Goal: Task Accomplishment & Management: Manage account settings

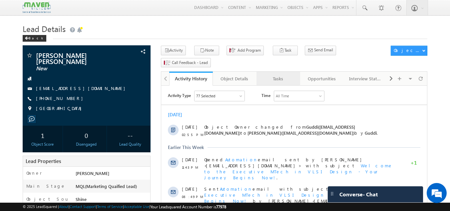
click at [276, 75] on div "Tasks" at bounding box center [278, 79] width 32 height 8
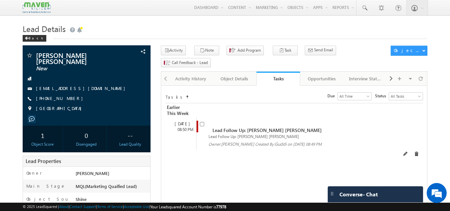
click at [205, 121] on span at bounding box center [203, 127] width 7 height 12
click at [202, 122] on input "checkbox" at bounding box center [202, 124] width 4 height 4
checkbox input "false"
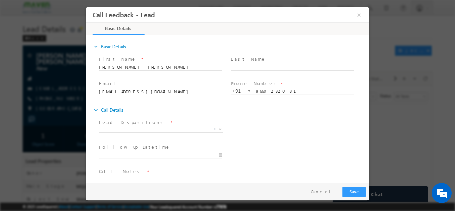
click at [164, 124] on span "Lead Dispositions *" at bounding box center [160, 122] width 123 height 7
click at [167, 134] on span at bounding box center [160, 136] width 123 height 7
click at [169, 131] on span "X" at bounding box center [161, 129] width 124 height 7
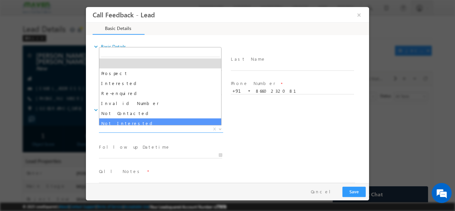
select select "Not Interested"
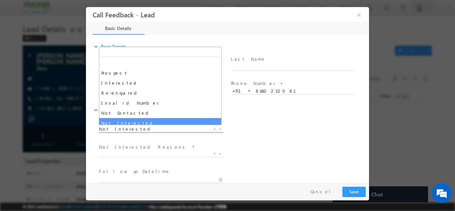
click at [147, 130] on span "Not Interested" at bounding box center [153, 129] width 108 height 6
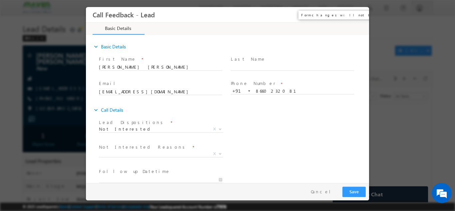
click at [361, 16] on button "×" at bounding box center [359, 14] width 11 height 12
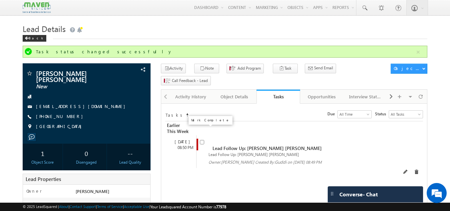
click at [203, 140] on input "checkbox" at bounding box center [202, 142] width 4 height 4
checkbox input "false"
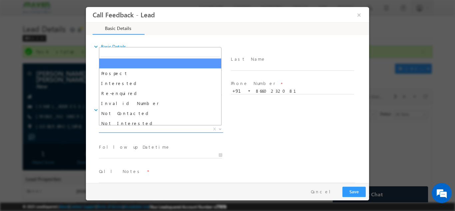
click at [182, 127] on span "X" at bounding box center [161, 129] width 124 height 7
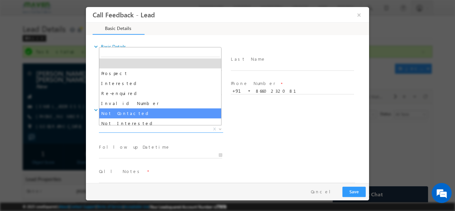
select select "Not Contacted"
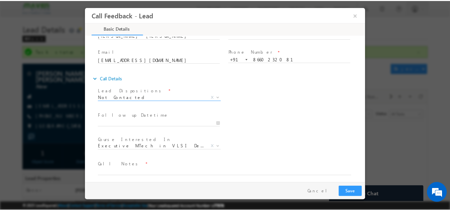
scroll to position [35, 0]
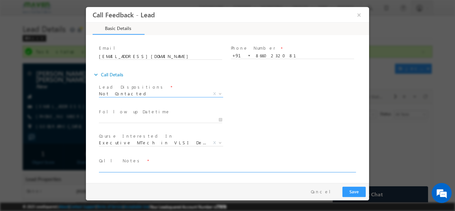
click at [143, 166] on textarea at bounding box center [227, 168] width 256 height 8
type textarea "DNP"
click at [363, 195] on button "Save" at bounding box center [354, 191] width 23 height 10
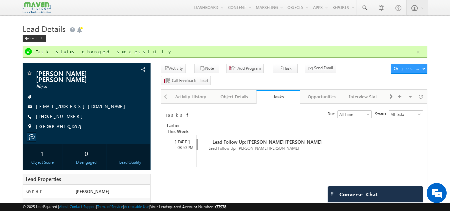
click at [148, 28] on h1 "Lead Details" at bounding box center [225, 28] width 405 height 13
click at [34, 40] on div "Back" at bounding box center [35, 38] width 24 height 7
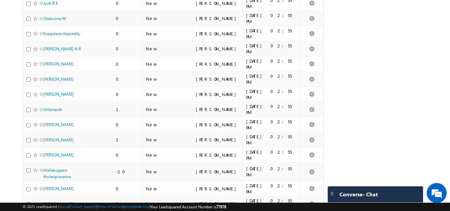
scroll to position [133, 0]
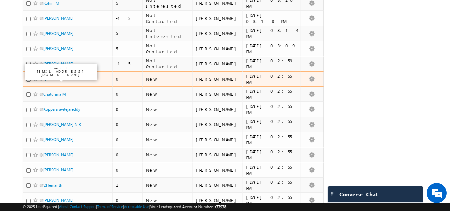
click at [50, 80] on link "Jyoti B K" at bounding box center [50, 78] width 15 height 5
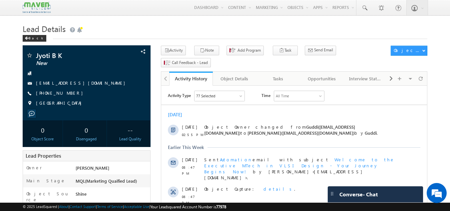
click at [345, 149] on div "Earlier This Week" at bounding box center [294, 147] width 266 height 6
click at [281, 75] on div "Tasks" at bounding box center [278, 79] width 32 height 8
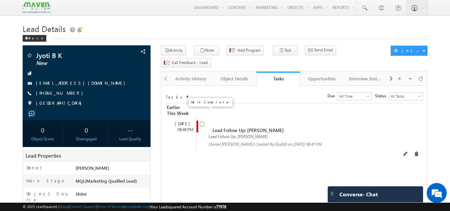
click at [202, 122] on input "checkbox" at bounding box center [202, 124] width 4 height 4
checkbox input "false"
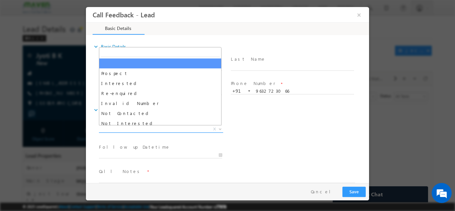
click at [146, 127] on span "X" at bounding box center [161, 129] width 124 height 7
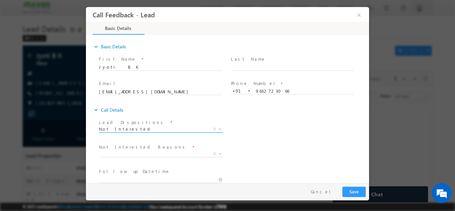
click at [142, 130] on span "Not Interested" at bounding box center [153, 129] width 108 height 6
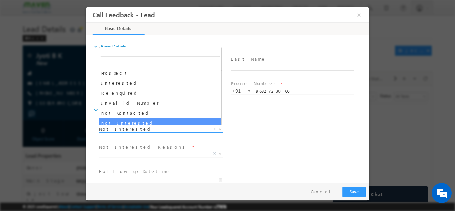
click at [138, 126] on span "Not Interested" at bounding box center [153, 129] width 108 height 6
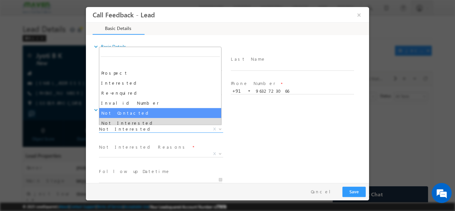
select select "Not Contacted"
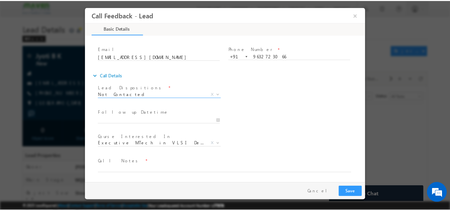
scroll to position [35, 0]
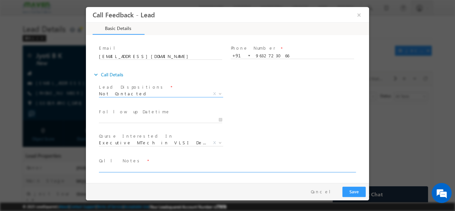
click at [137, 169] on textarea at bounding box center [227, 168] width 256 height 8
type textarea "DNP"
click at [360, 188] on button "Save" at bounding box center [354, 191] width 23 height 10
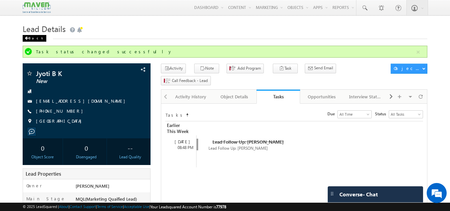
click at [33, 41] on div "Back" at bounding box center [35, 38] width 24 height 7
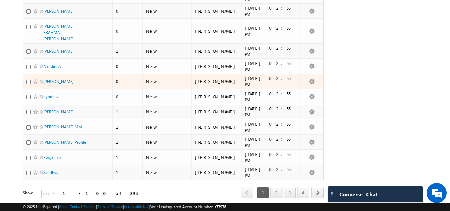
scroll to position [1456, 0]
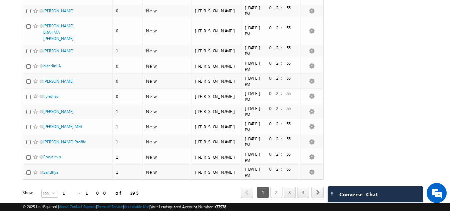
click at [278, 187] on link "2" at bounding box center [277, 192] width 12 height 11
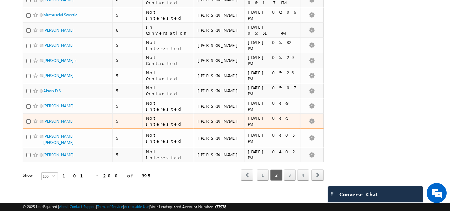
scroll to position [1448, 0]
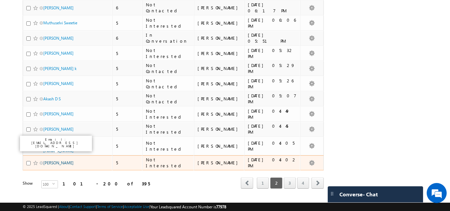
click at [49, 160] on link "Anusha" at bounding box center [58, 162] width 30 height 5
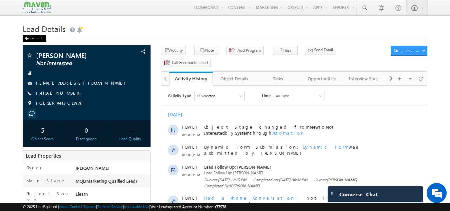
click at [25, 39] on span at bounding box center [27, 38] width 4 height 3
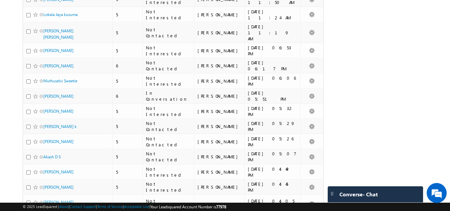
scroll to position [1448, 0]
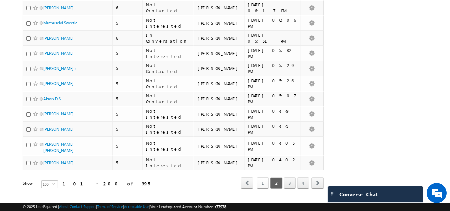
click at [258, 177] on link "1" at bounding box center [263, 182] width 12 height 11
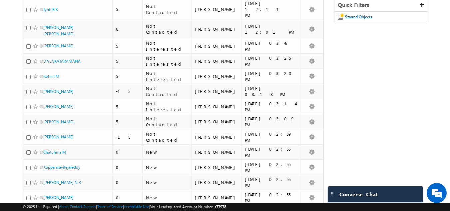
scroll to position [0, 0]
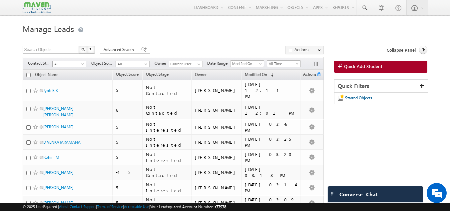
click at [81, 63] on span at bounding box center [83, 65] width 5 height 5
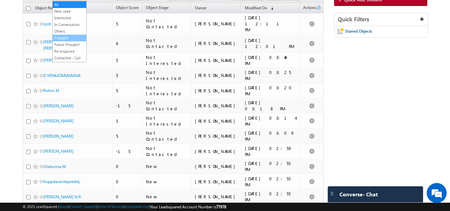
scroll to position [33, 0]
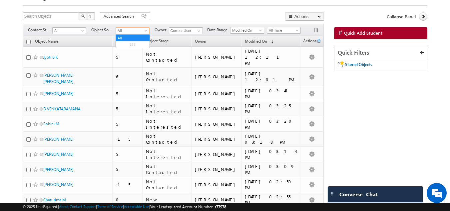
click at [145, 31] on span at bounding box center [146, 31] width 5 height 5
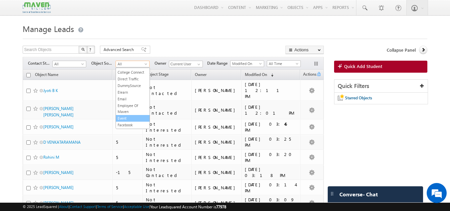
scroll to position [44, 0]
click at [212, 36] on div at bounding box center [225, 37] width 405 height 4
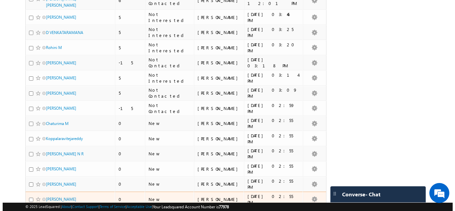
scroll to position [0, 0]
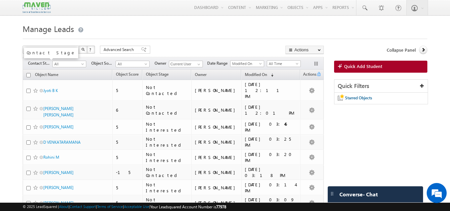
click at [35, 65] on span "Contact Stage" at bounding box center [40, 63] width 24 height 6
click at [71, 63] on span "All" at bounding box center [69, 64] width 32 height 6
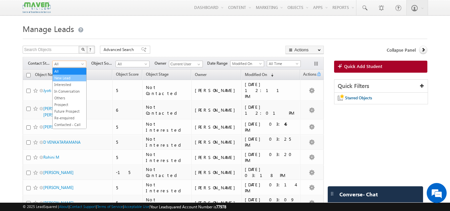
click at [73, 77] on link "New Lead" at bounding box center [70, 78] width 34 height 6
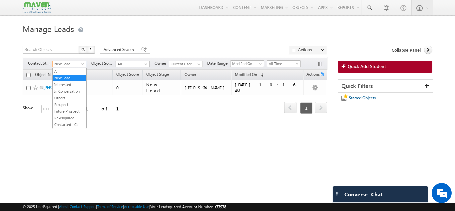
click at [82, 65] on span at bounding box center [83, 65] width 5 height 5
click at [82, 62] on span "New Lead" at bounding box center [69, 64] width 32 height 6
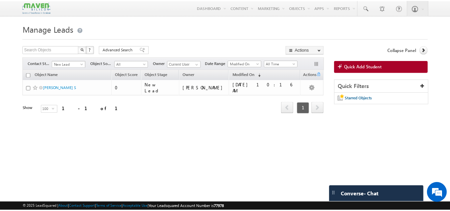
scroll to position [0, 0]
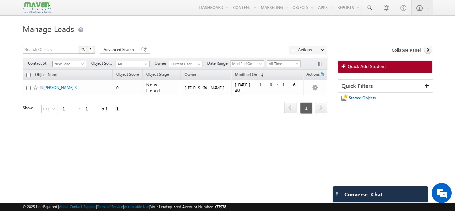
click at [82, 62] on span "New Lead" at bounding box center [69, 64] width 32 height 6
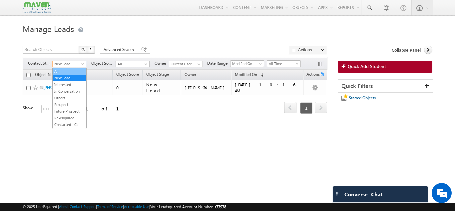
click at [75, 67] on span "New Lead" at bounding box center [69, 64] width 32 height 6
click at [80, 64] on span "New Lead" at bounding box center [69, 64] width 32 height 6
click at [74, 69] on link "All" at bounding box center [70, 71] width 34 height 6
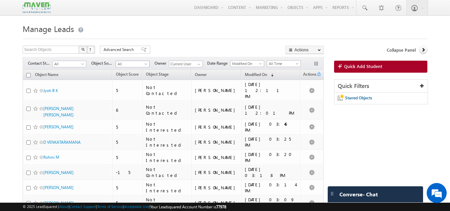
click at [143, 66] on span "All" at bounding box center [132, 64] width 32 height 6
click at [172, 76] on link "Object Stage" at bounding box center [157, 75] width 29 height 9
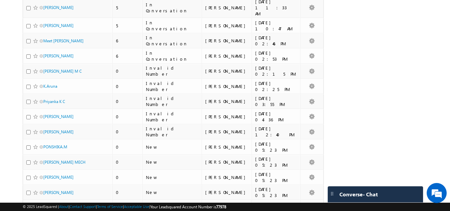
scroll to position [833, 0]
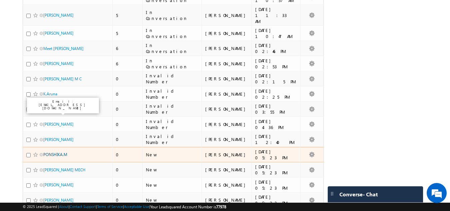
click at [62, 152] on link "PONSHIKA.M" at bounding box center [55, 154] width 24 height 5
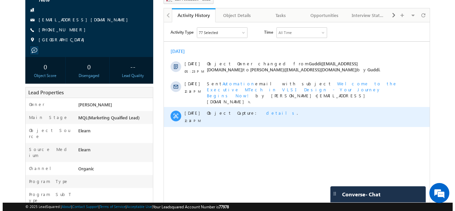
scroll to position [25, 0]
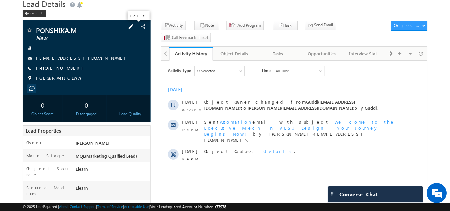
click at [135, 26] on span at bounding box center [130, 26] width 7 height 7
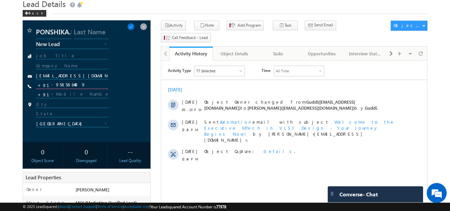
click at [69, 82] on input "9585864409" at bounding box center [72, 85] width 73 height 8
click at [135, 27] on span at bounding box center [130, 26] width 7 height 7
click at [135, 24] on span at bounding box center [130, 26] width 7 height 7
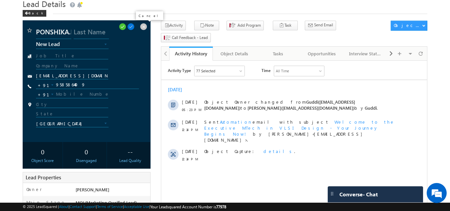
click at [146, 28] on span at bounding box center [143, 26] width 7 height 7
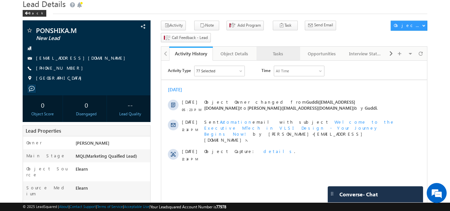
click at [276, 50] on div "Tasks" at bounding box center [278, 54] width 32 height 8
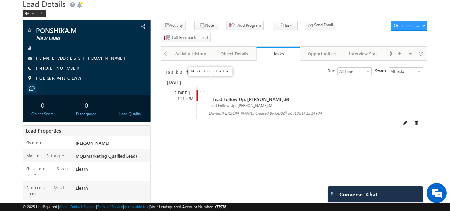
click at [203, 91] on input "checkbox" at bounding box center [202, 93] width 4 height 4
checkbox input "false"
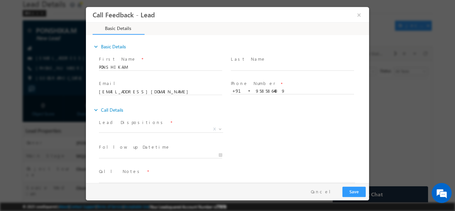
scroll to position [0, 0]
click at [141, 131] on span "X" at bounding box center [161, 129] width 124 height 7
click at [141, 134] on span at bounding box center [160, 136] width 123 height 7
click at [142, 132] on span "Prospect Interested Re-enquired Invalid Number Not Contacted Not Interested In …" at bounding box center [163, 130] width 129 height 8
click at [141, 129] on span "Not Interested" at bounding box center [153, 129] width 108 height 6
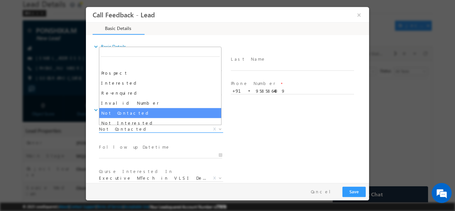
click at [138, 131] on span "Not Contacted" at bounding box center [153, 129] width 108 height 6
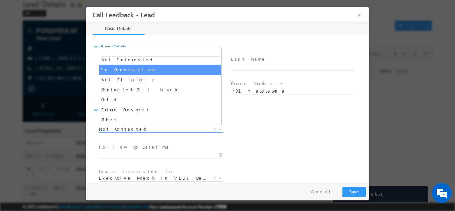
scroll to position [30, 0]
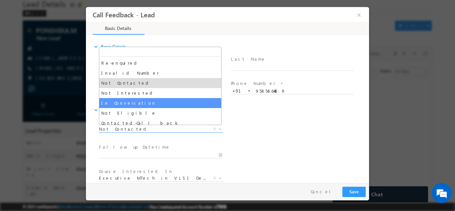
select select "In Conversation"
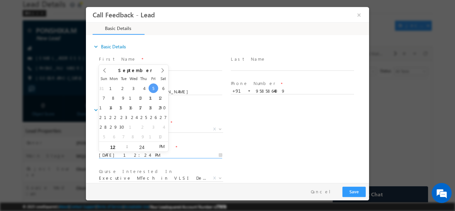
click at [113, 155] on input "05/09/2025 12:24 PM" at bounding box center [160, 155] width 123 height 7
type input "06/09/2025 12:24 PM"
type input "04"
type input "06/09/2025 4:24 PM"
click at [138, 149] on input "24" at bounding box center [142, 147] width 28 height 4
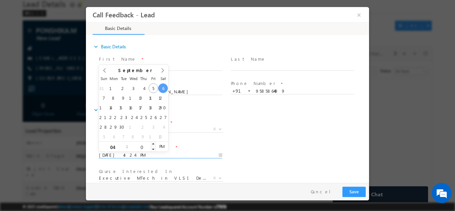
type input "00"
type input "06/09/2025 4:00 PM"
click at [248, 149] on div "Follow up Datetime * 06/09/2025 4:00 PM Program Type * Long Term Short Term X" at bounding box center [234, 154] width 272 height 25
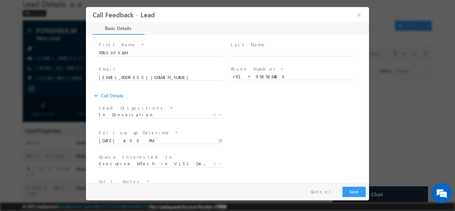
scroll to position [35, 0]
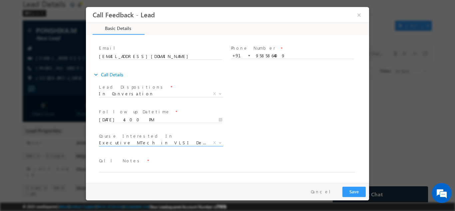
click at [149, 143] on span "Executive MTech in VLSI Design" at bounding box center [153, 142] width 108 height 6
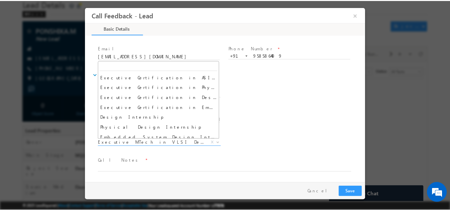
scroll to position [0, 0]
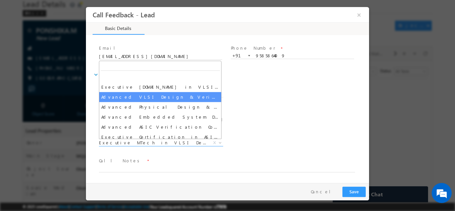
select select "Advanced VLSI Design & Verification Course"
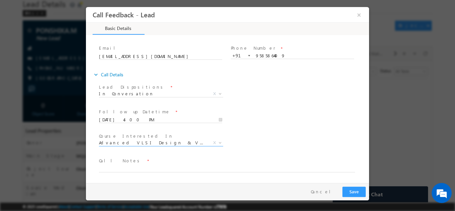
click at [129, 165] on textarea at bounding box center [227, 168] width 256 height 8
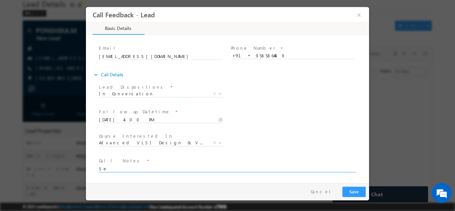
type textarea "S"
type textarea "4th year cx, will check and reply back. Need to discuss with parents."
click at [350, 188] on button "Save" at bounding box center [354, 191] width 23 height 10
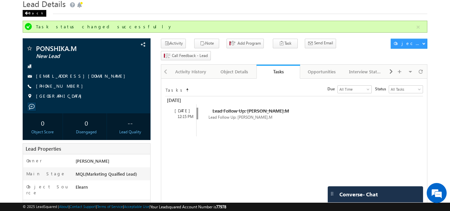
click at [35, 13] on div "Back" at bounding box center [35, 13] width 24 height 7
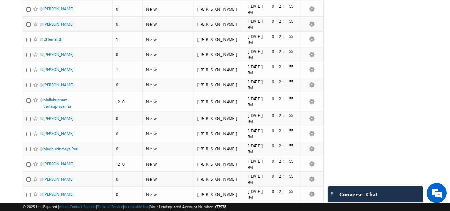
scroll to position [167, 0]
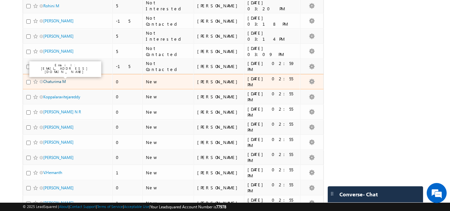
click at [54, 79] on link "Chaturima M" at bounding box center [54, 81] width 23 height 5
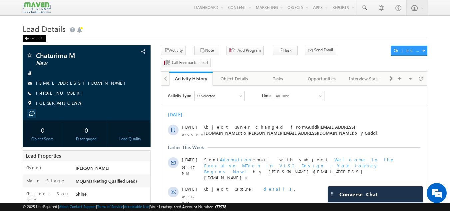
click at [27, 39] on span at bounding box center [27, 38] width 4 height 3
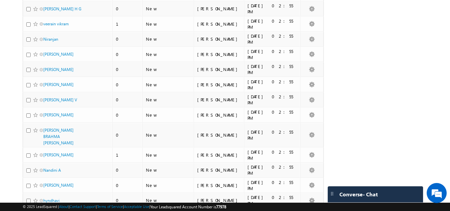
scroll to position [1456, 0]
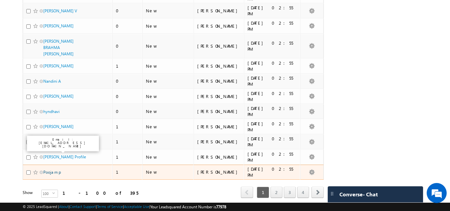
click at [51, 170] on link "Pooja m p" at bounding box center [52, 172] width 18 height 5
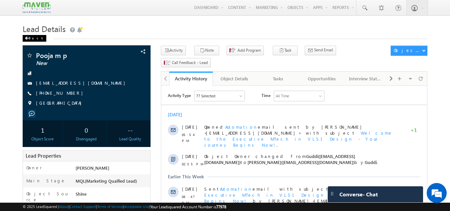
click at [34, 39] on div "Back" at bounding box center [35, 38] width 24 height 7
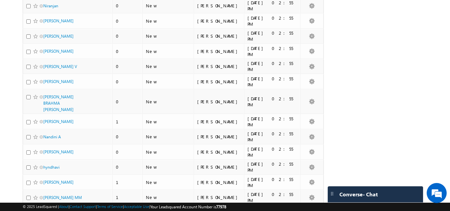
scroll to position [1456, 0]
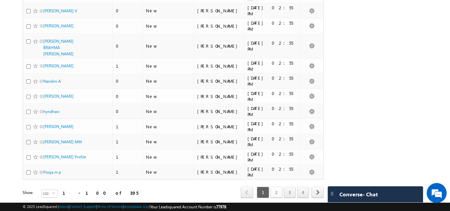
click at [277, 187] on link "2" at bounding box center [277, 192] width 12 height 11
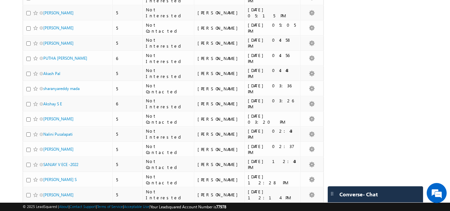
scroll to position [0, 0]
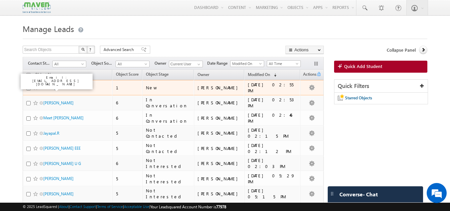
click at [54, 87] on link "Sandhya" at bounding box center [50, 87] width 15 height 5
